Goal: Transaction & Acquisition: Download file/media

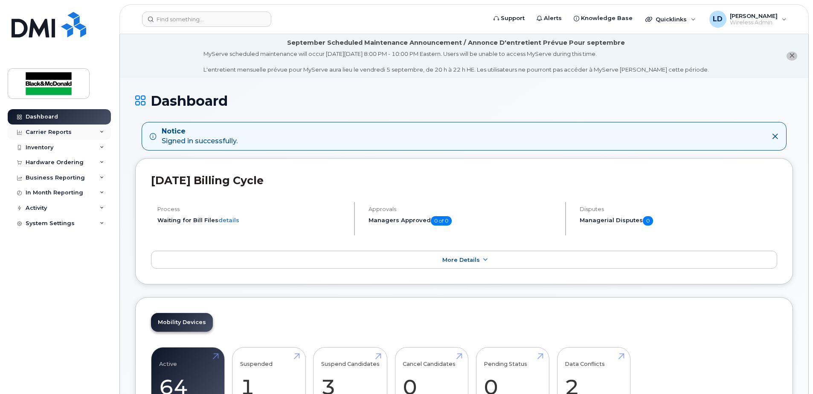
click at [54, 133] on div "Carrier Reports" at bounding box center [49, 132] width 46 height 7
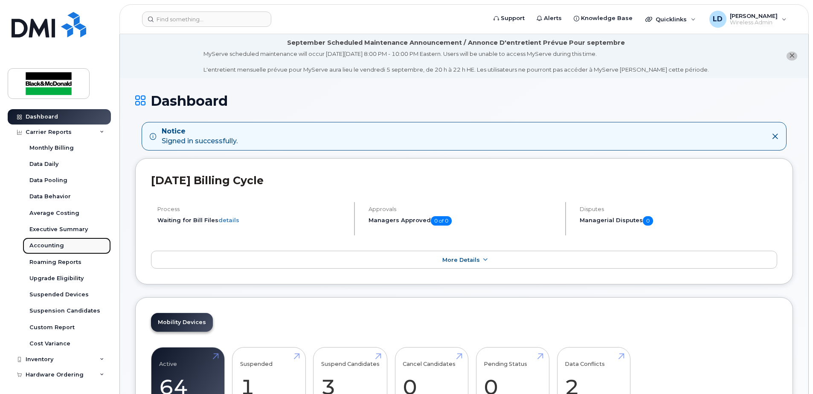
click at [49, 245] on div "Accounting" at bounding box center [46, 246] width 35 height 8
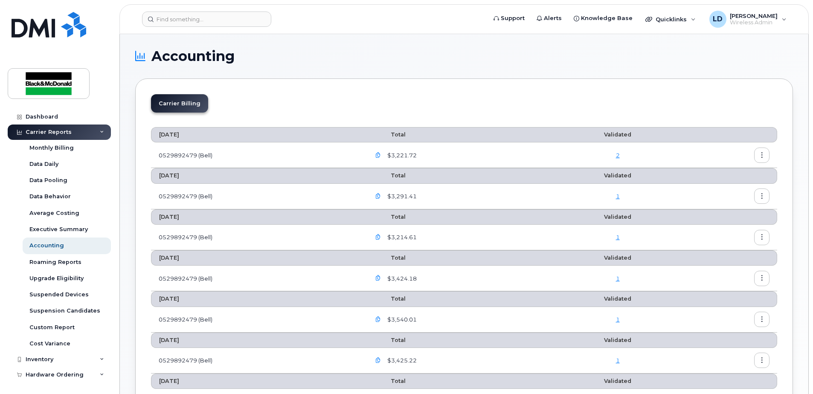
click at [380, 156] on icon "button" at bounding box center [379, 156] width 6 height 6
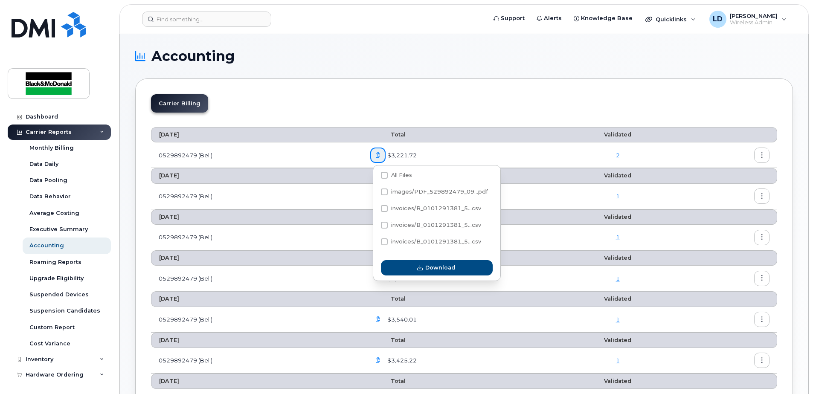
click at [341, 146] on td "0529892479 (Bell)" at bounding box center [257, 156] width 212 height 26
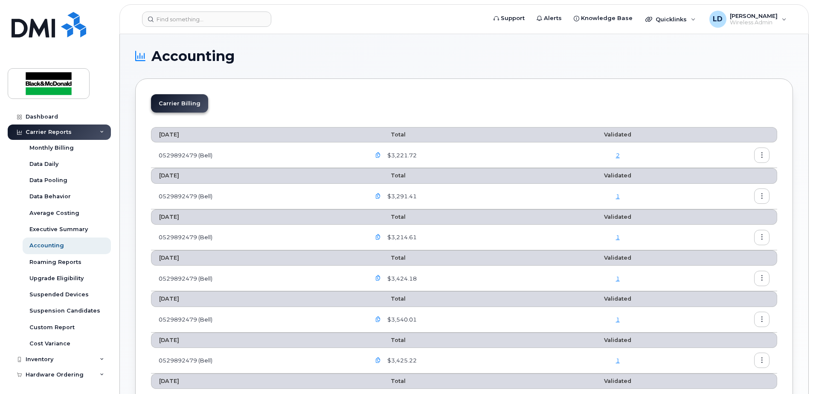
click at [762, 155] on icon "button" at bounding box center [763, 156] width 6 height 6
click at [718, 190] on span "Download" at bounding box center [723, 190] width 33 height 8
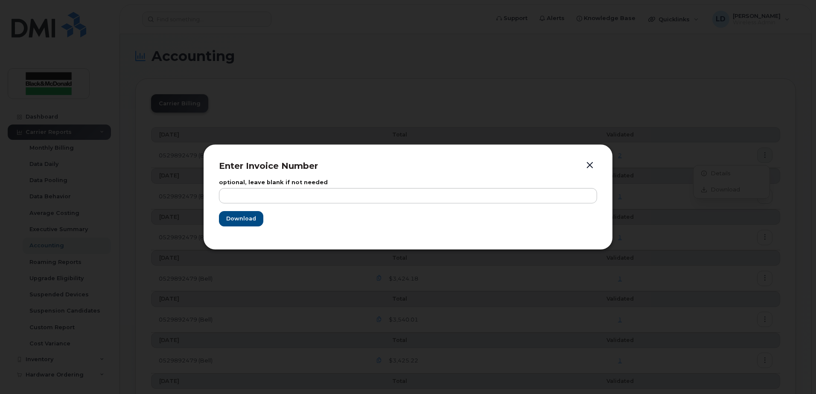
click at [589, 166] on button "button" at bounding box center [589, 166] width 13 height 12
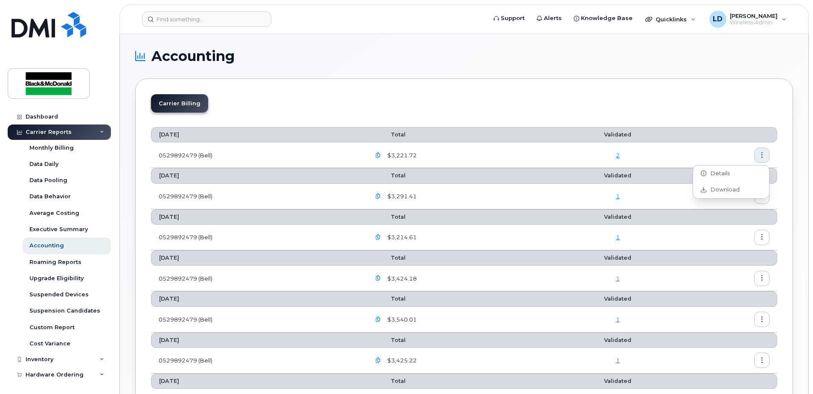
click at [403, 154] on span "$3,221.72" at bounding box center [401, 156] width 31 height 8
click at [409, 155] on span "$3,221.72" at bounding box center [401, 156] width 31 height 8
click at [190, 154] on td "0529892479 (Bell)" at bounding box center [257, 156] width 212 height 26
click at [380, 195] on icon "button" at bounding box center [379, 197] width 6 height 6
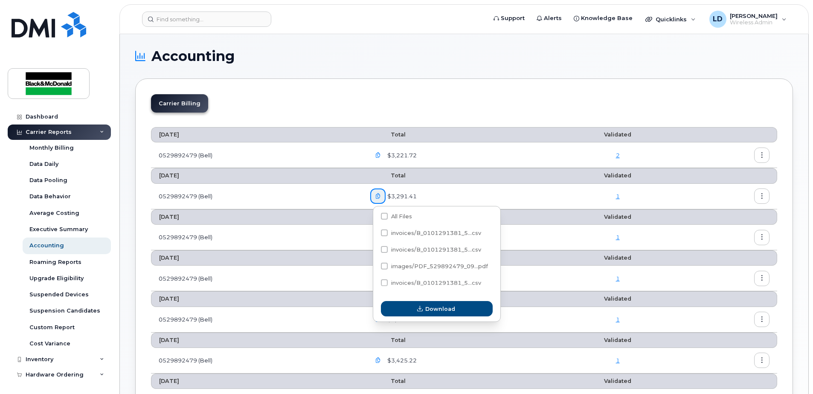
click at [381, 156] on icon "button" at bounding box center [379, 156] width 6 height 6
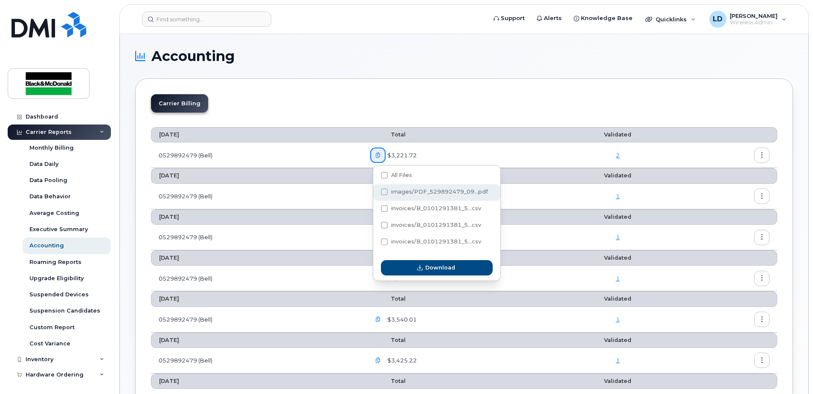
click at [383, 191] on span at bounding box center [384, 192] width 7 height 7
click at [375, 191] on input "images/PDF_529892479_09...pdf" at bounding box center [373, 192] width 4 height 4
checkbox input "true"
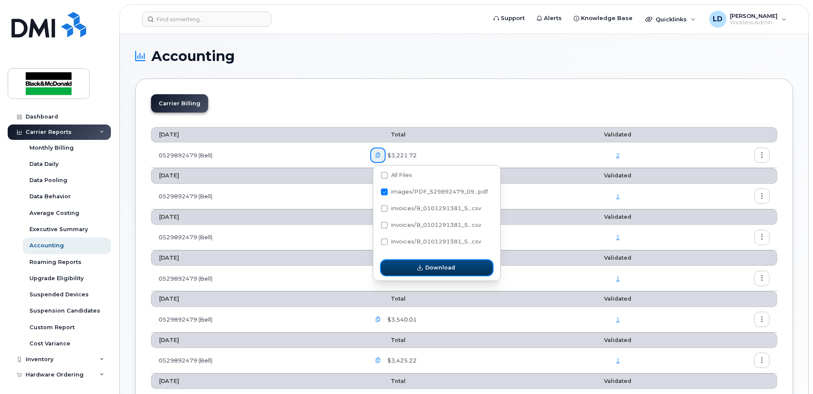
click at [436, 267] on span "Download" at bounding box center [440, 268] width 30 height 8
